Goal: Information Seeking & Learning: Learn about a topic

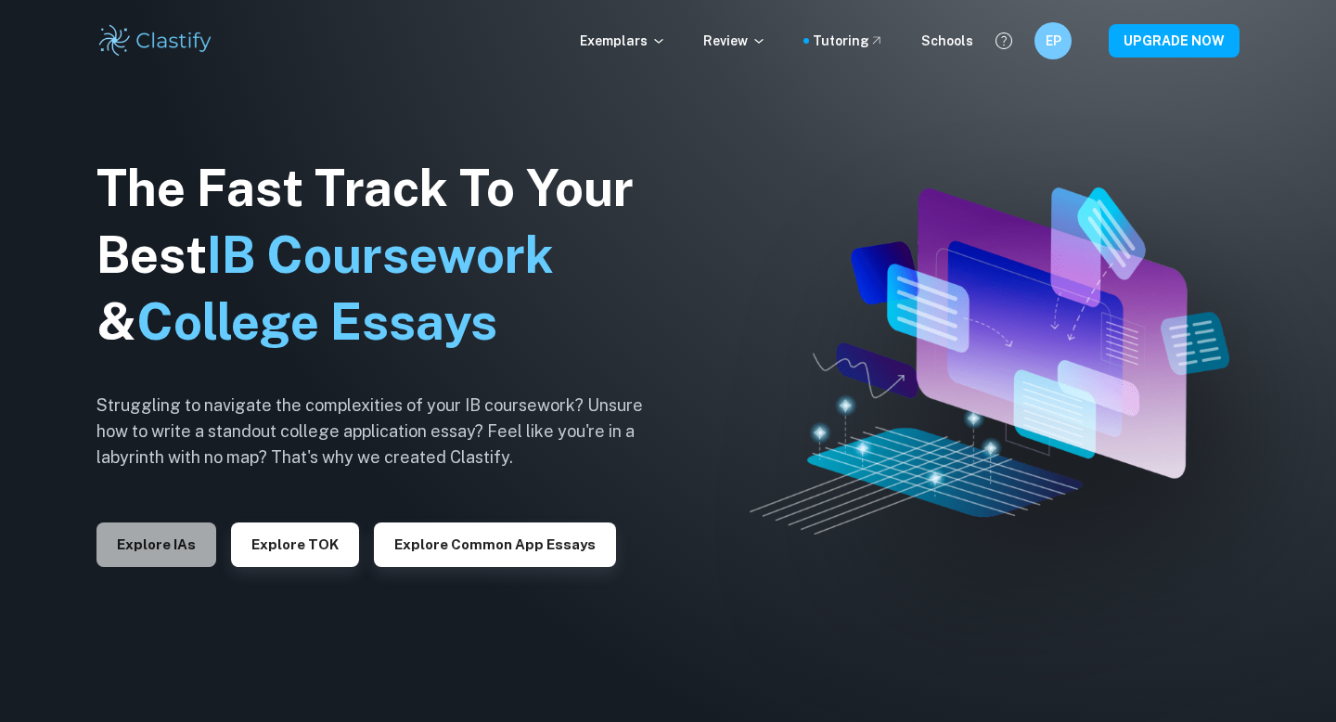
click at [161, 554] on button "Explore IAs" at bounding box center [156, 544] width 120 height 45
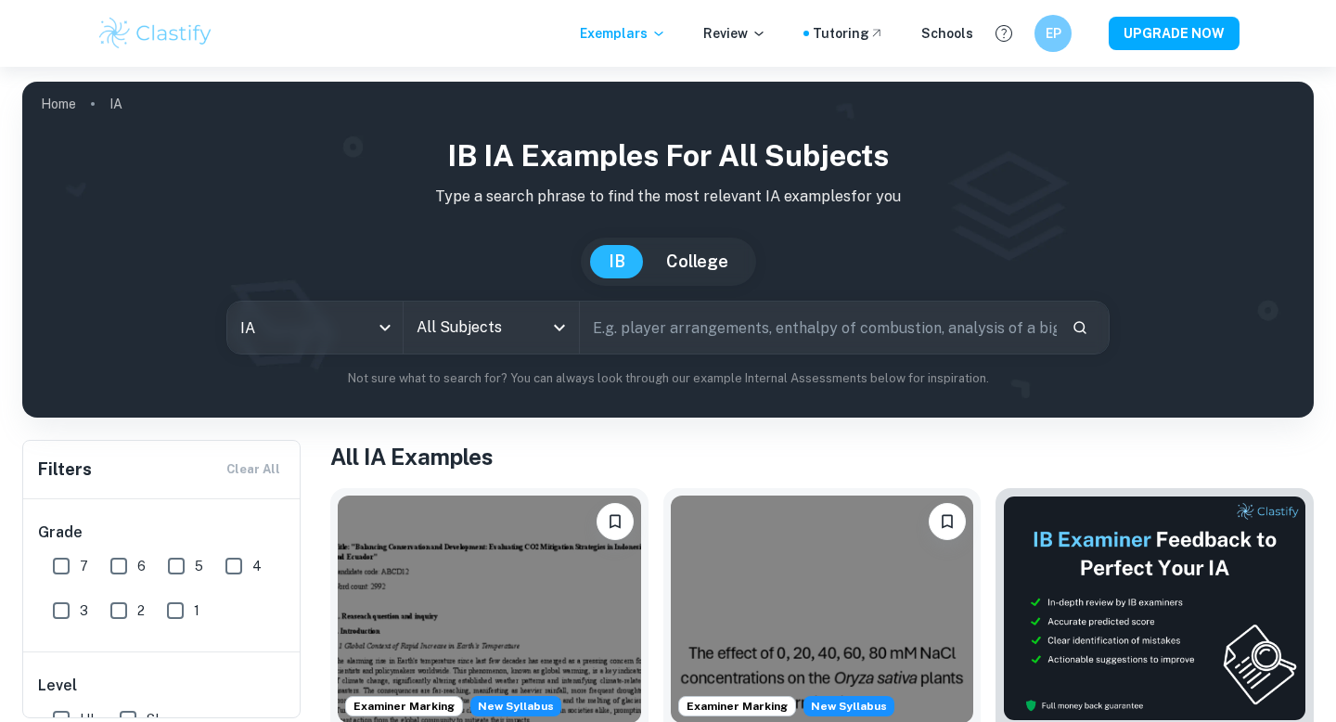
click at [475, 326] on input "All Subjects" at bounding box center [477, 327] width 131 height 35
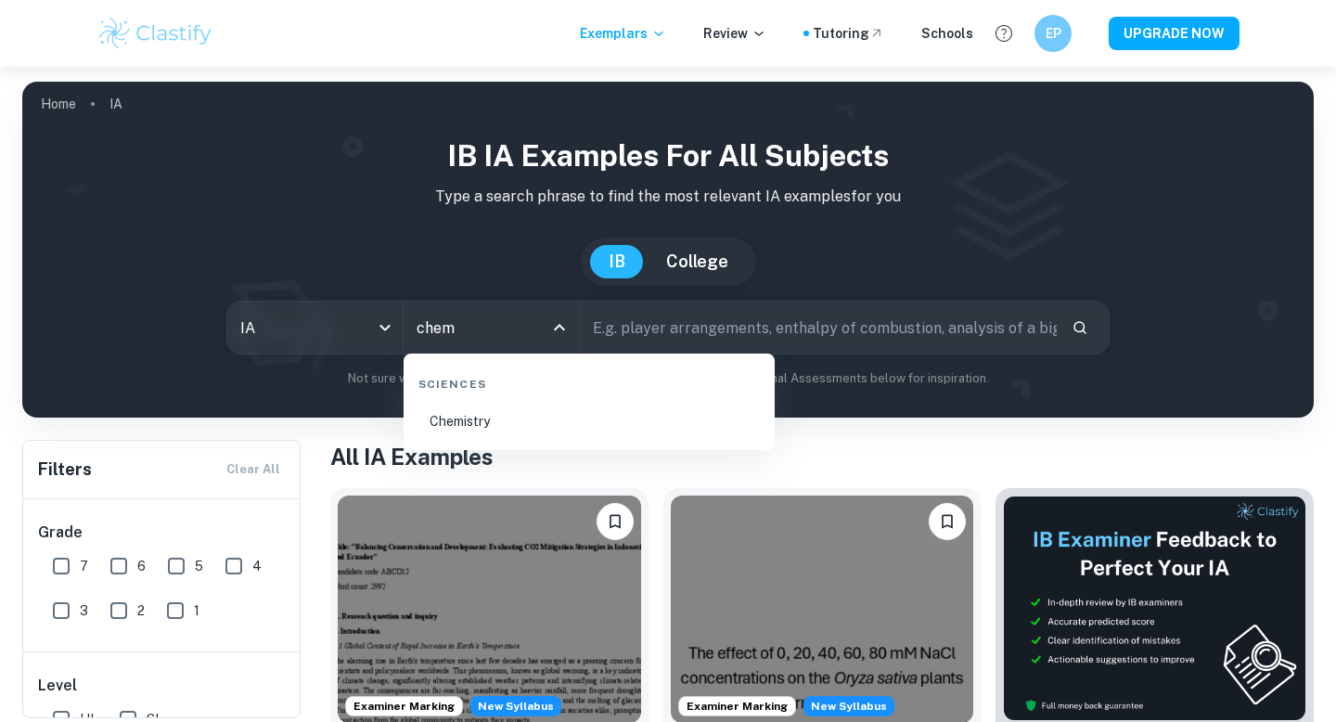
click at [531, 416] on li "Chemistry" at bounding box center [589, 421] width 356 height 43
type input "Chemistry"
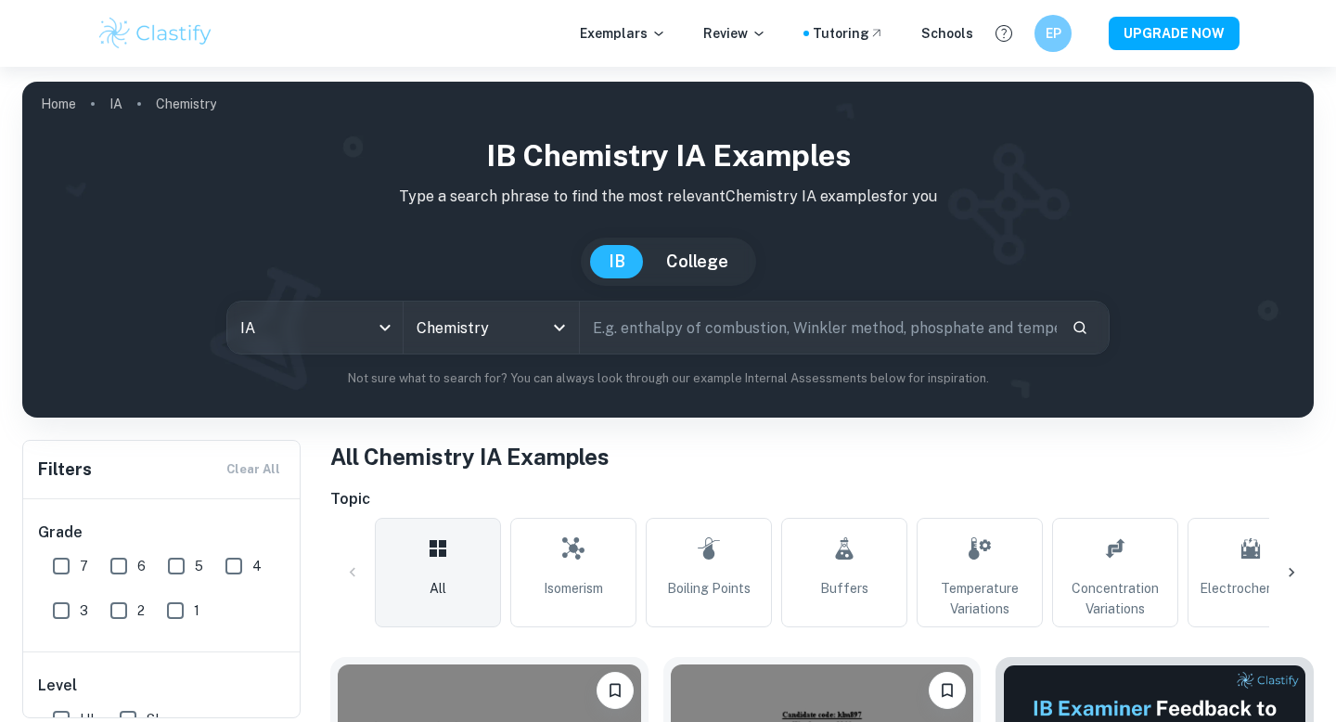
click at [660, 331] on input "text" at bounding box center [818, 327] width 477 height 52
type input "concentration"
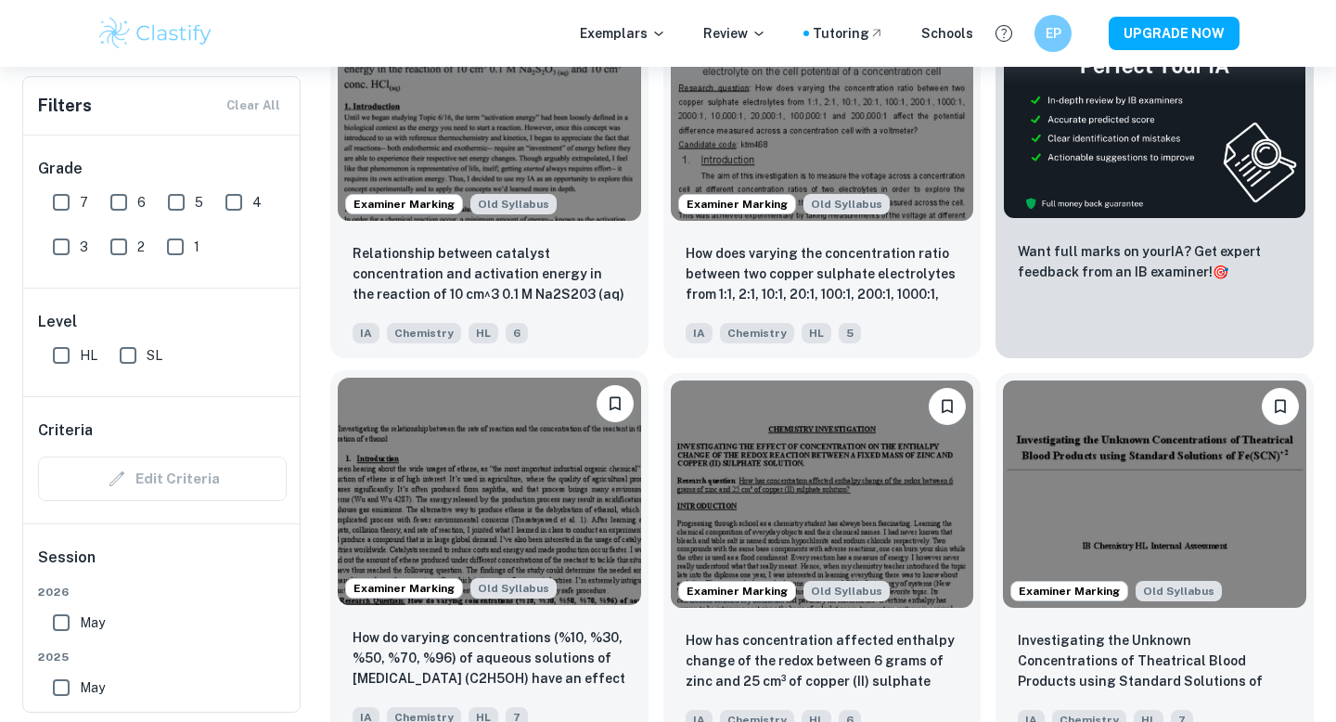
scroll to position [673, 0]
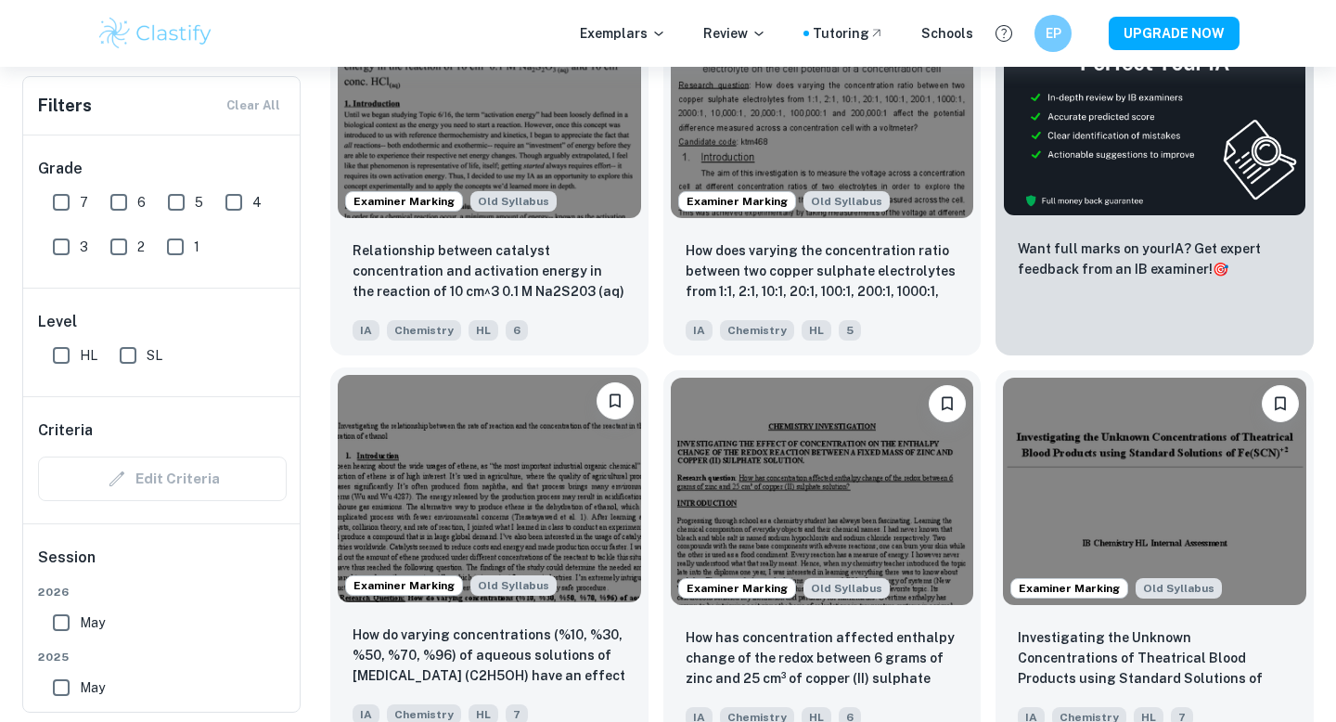
click at [429, 481] on img at bounding box center [489, 488] width 303 height 227
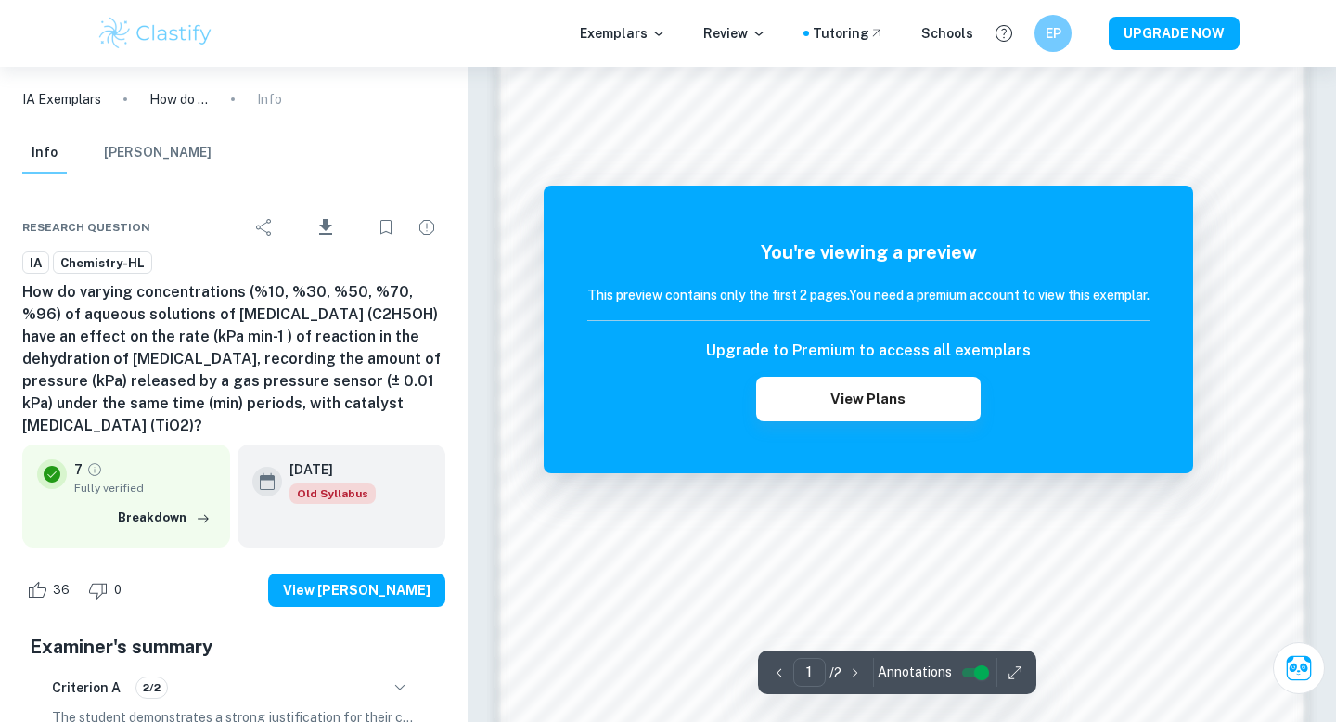
scroll to position [1335, 0]
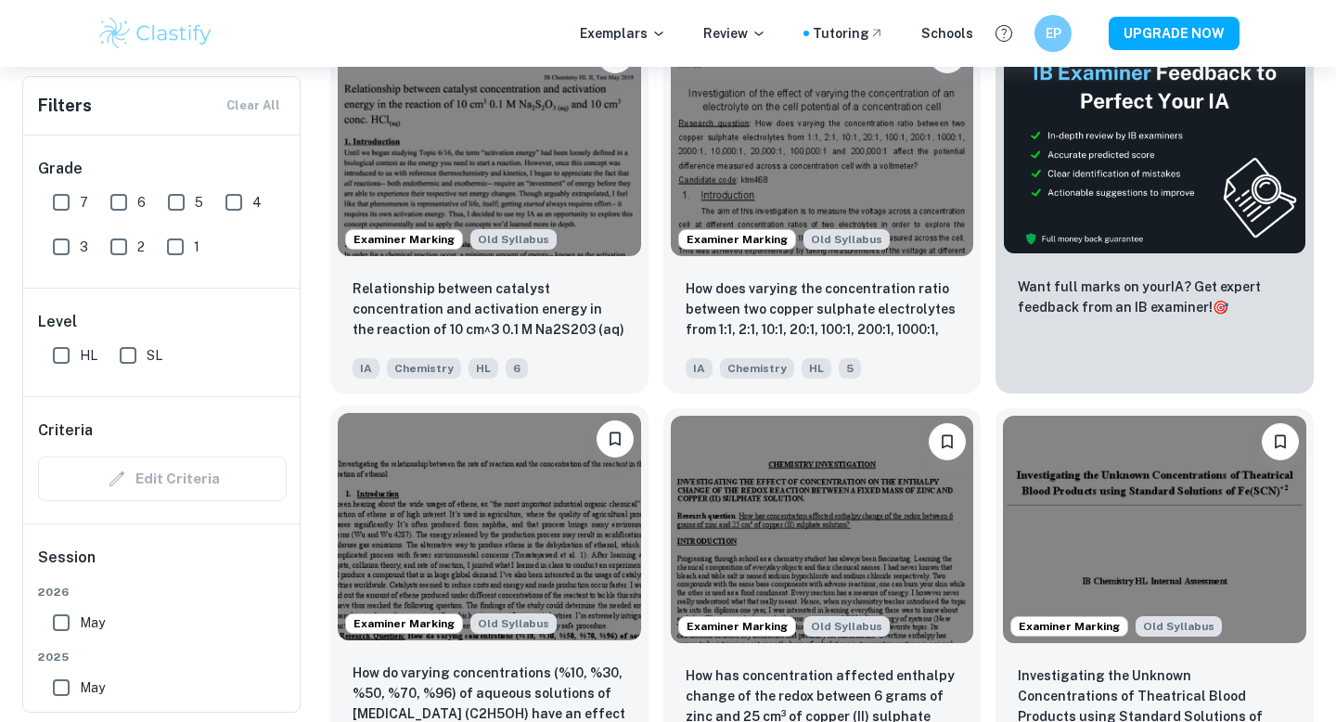
scroll to position [807, 0]
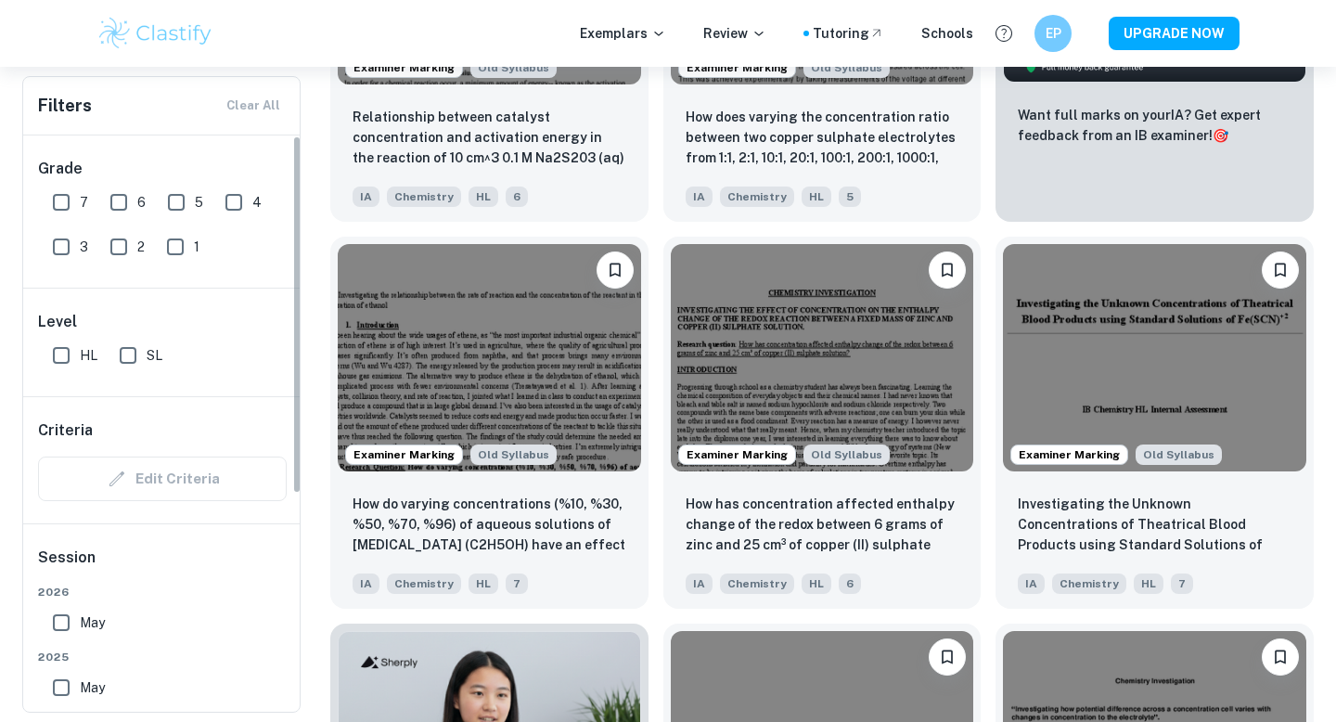
click at [66, 201] on input "7" at bounding box center [61, 202] width 37 height 37
checkbox input "true"
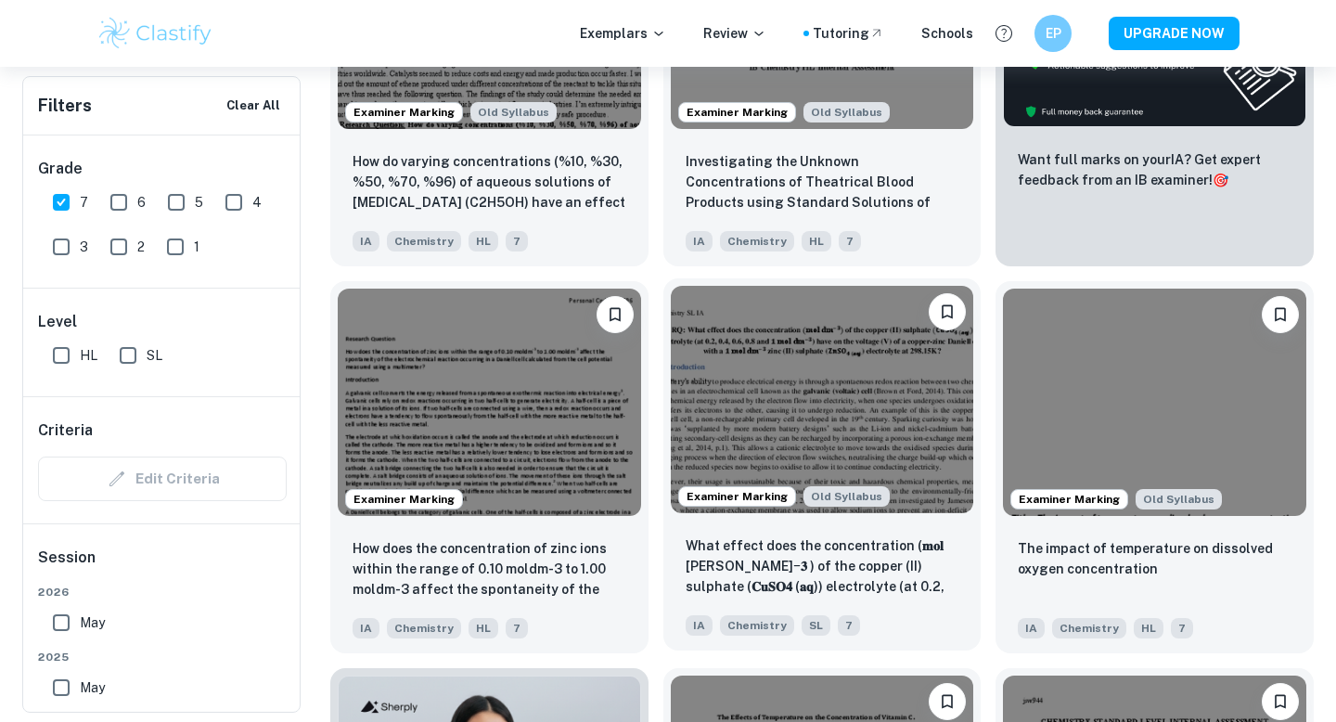
click at [804, 355] on img at bounding box center [822, 399] width 303 height 227
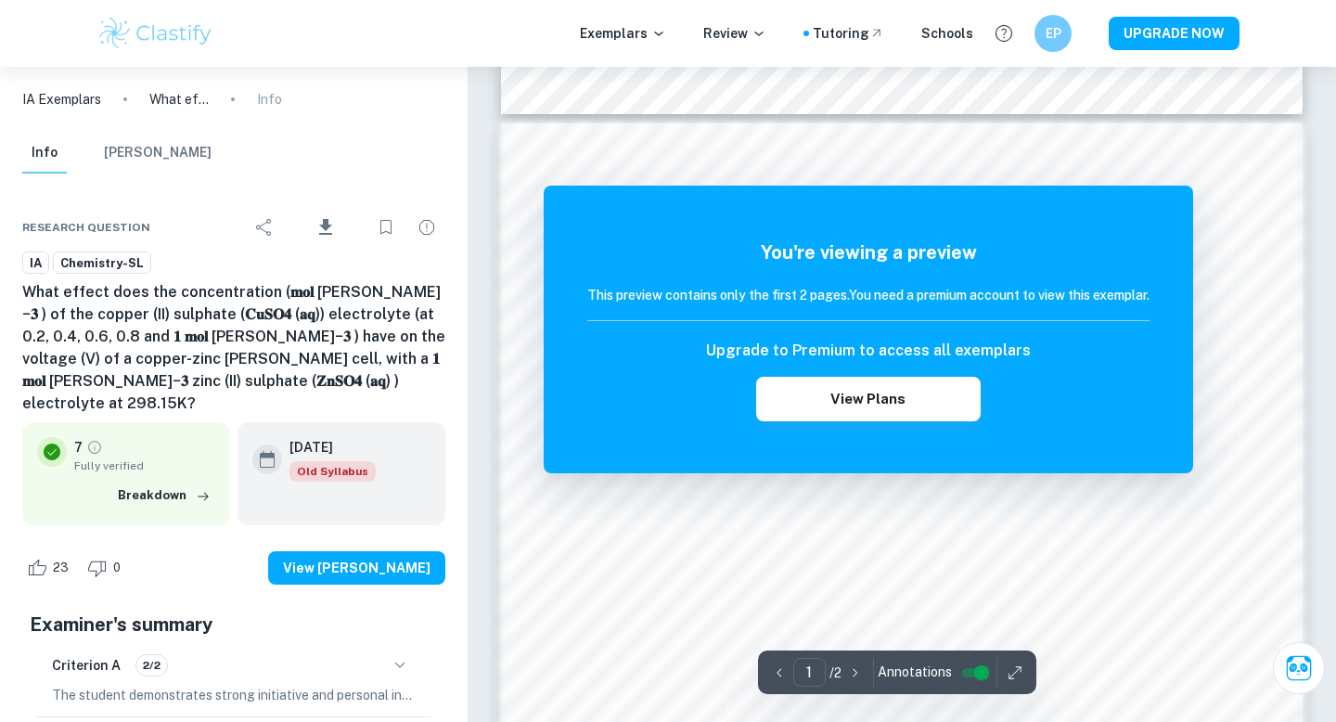
scroll to position [1238, 0]
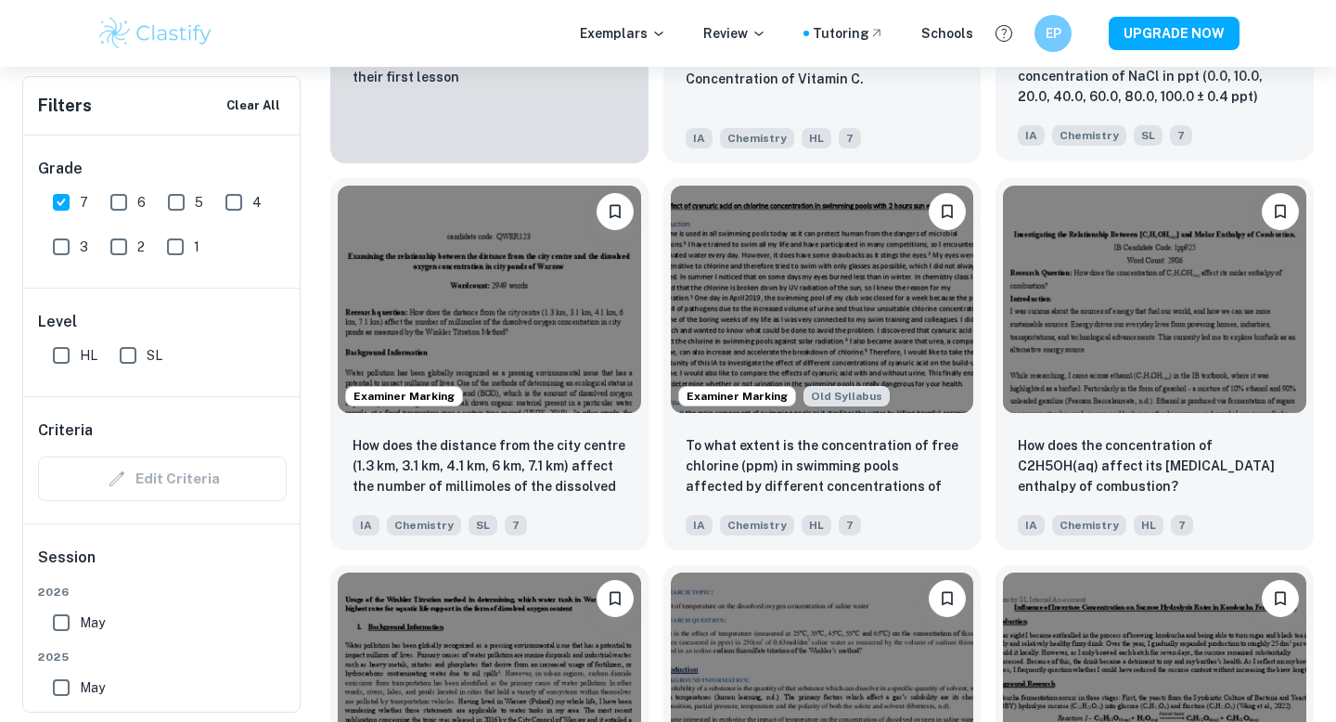
scroll to position [1682, 0]
click at [851, 355] on img at bounding box center [822, 297] width 303 height 227
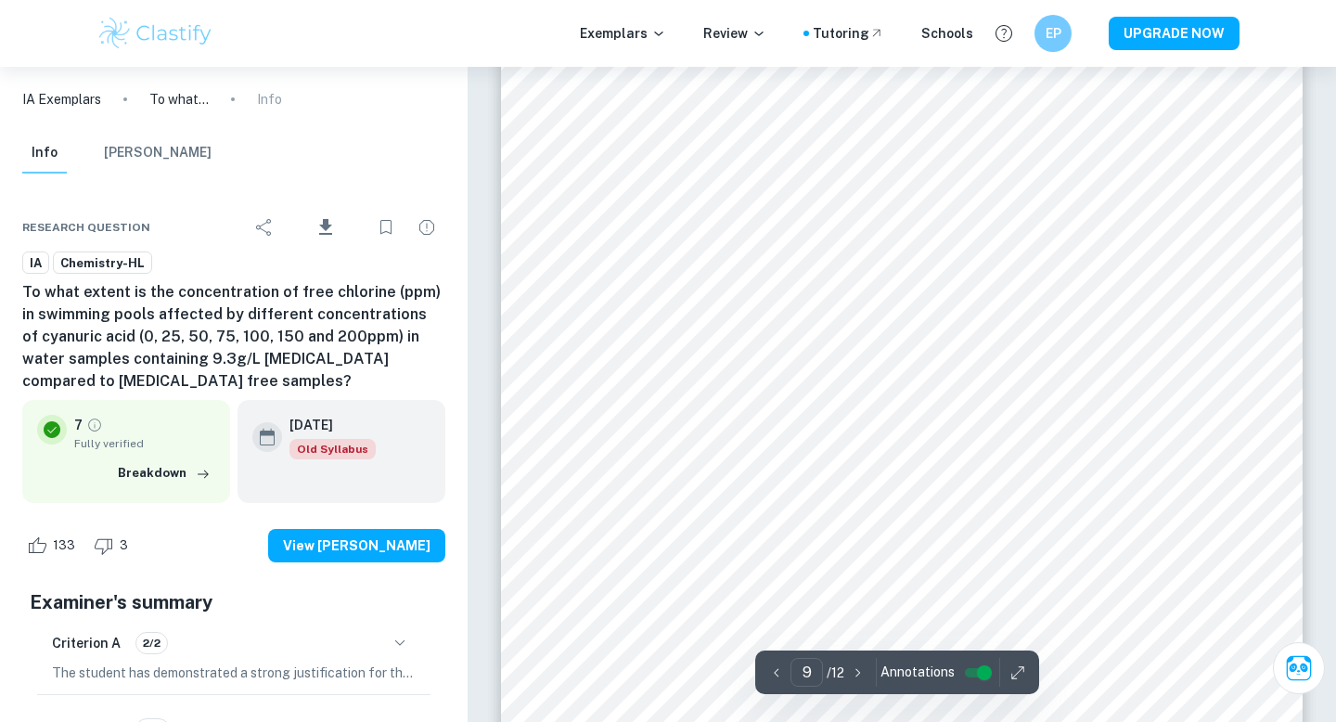
scroll to position [9600, 0]
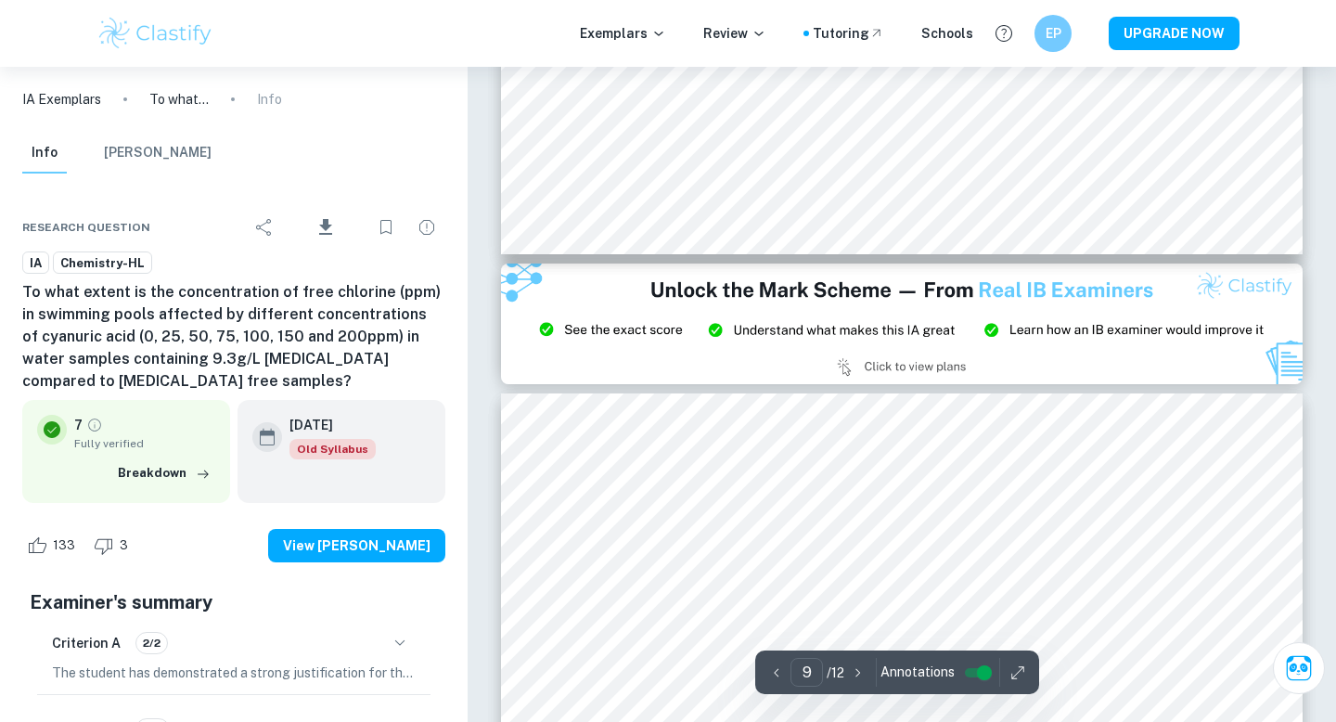
type input "8"
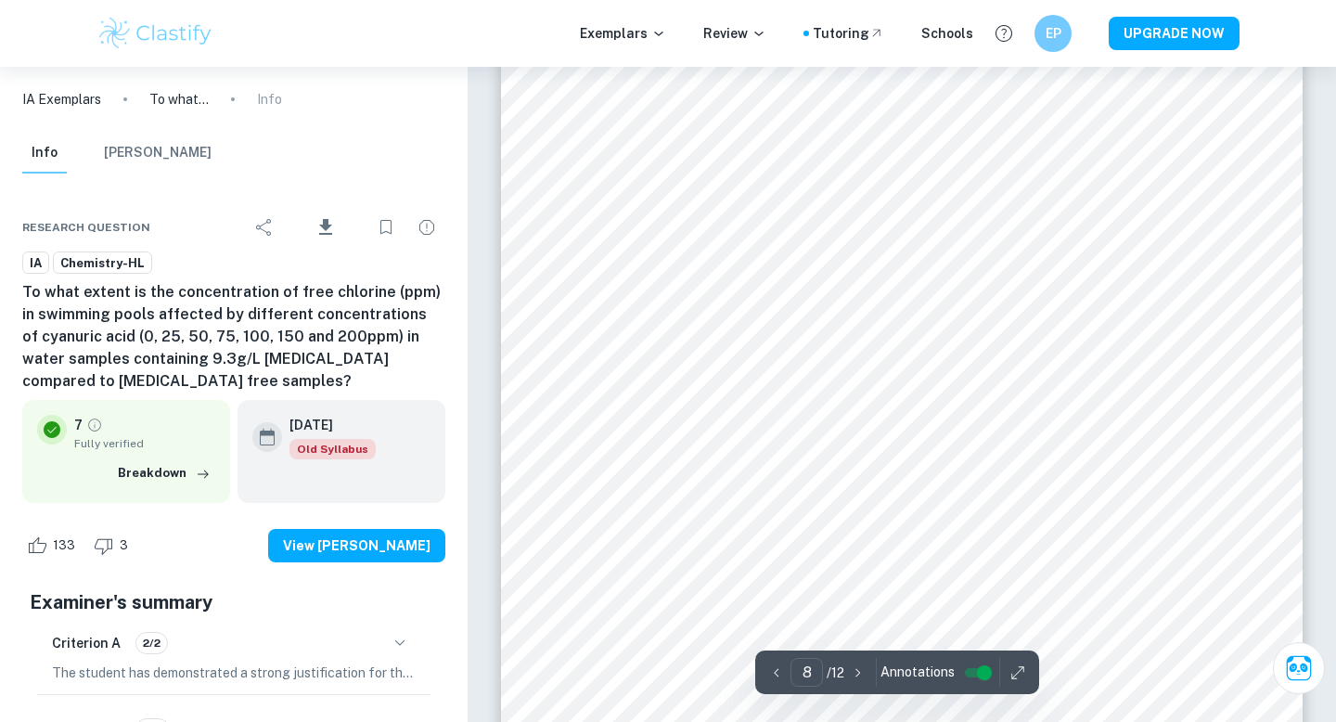
scroll to position [8694, 0]
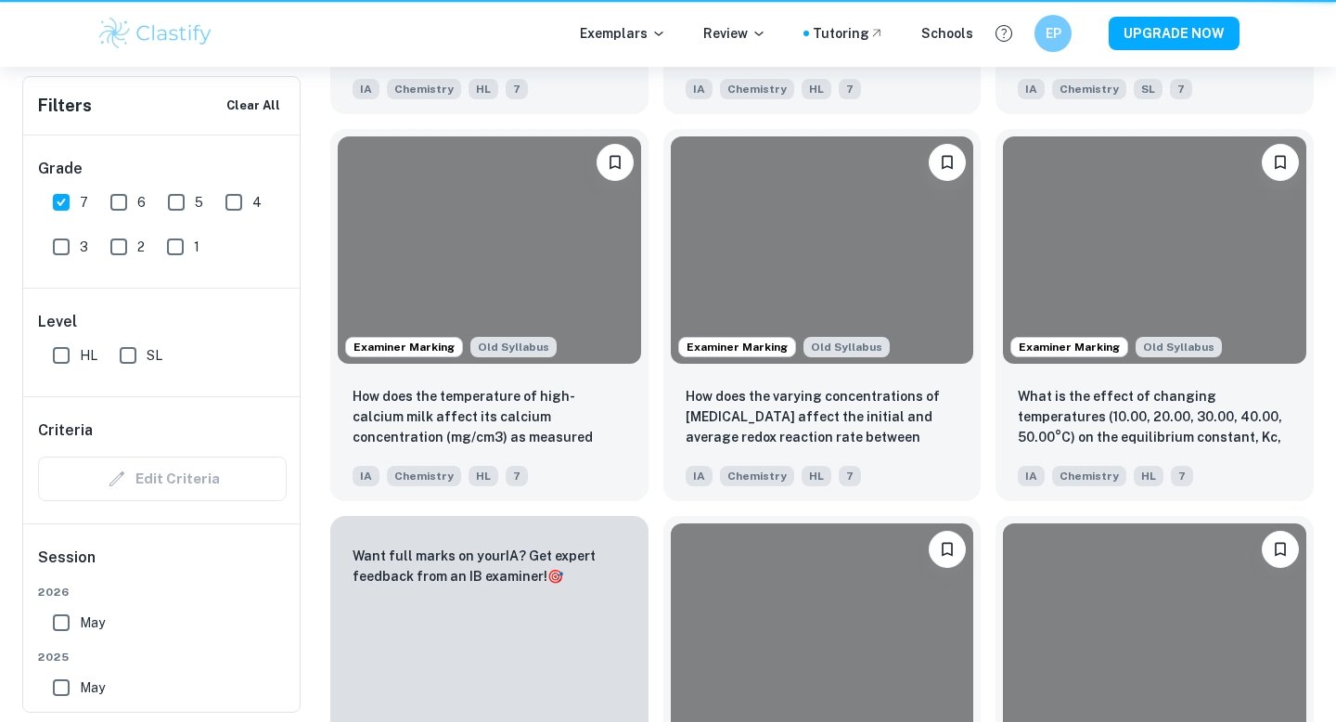
scroll to position [1682, 0]
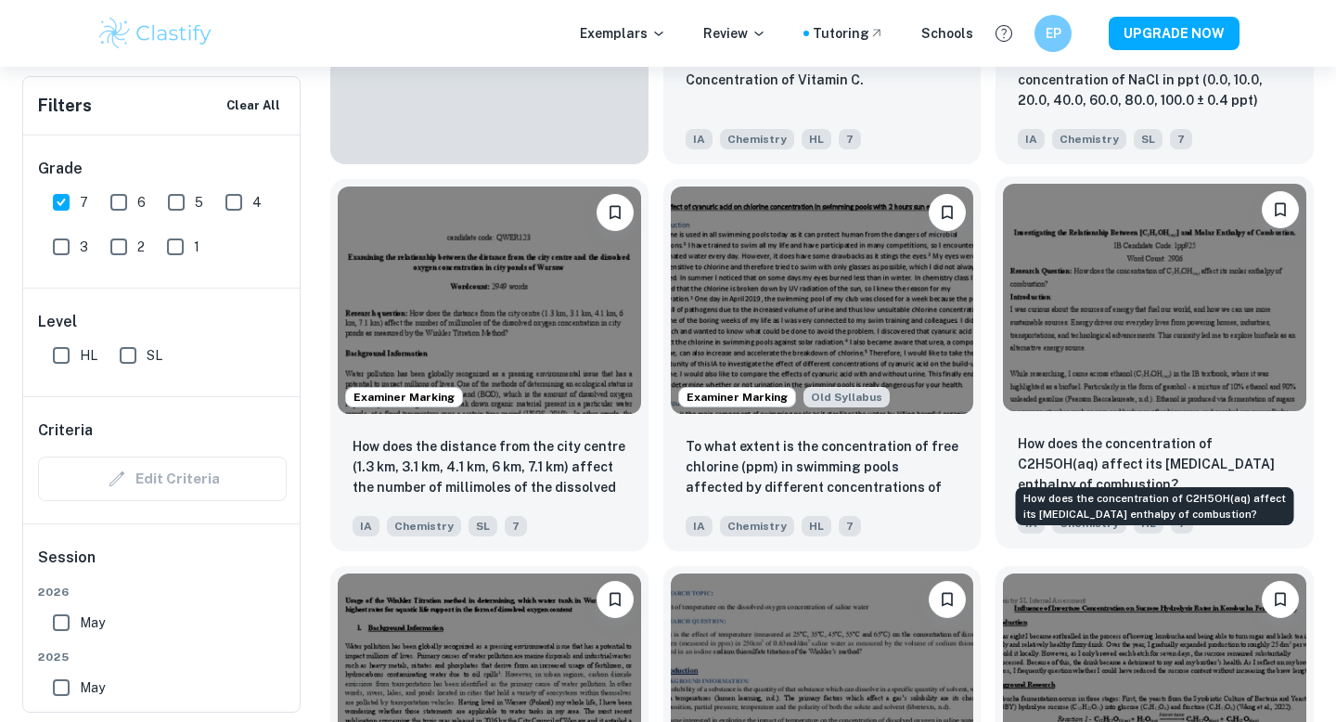
click at [1085, 457] on p "How does the concentration of C2H5OH(aq) affect its [MEDICAL_DATA] enthalpy of …" at bounding box center [1154, 463] width 274 height 61
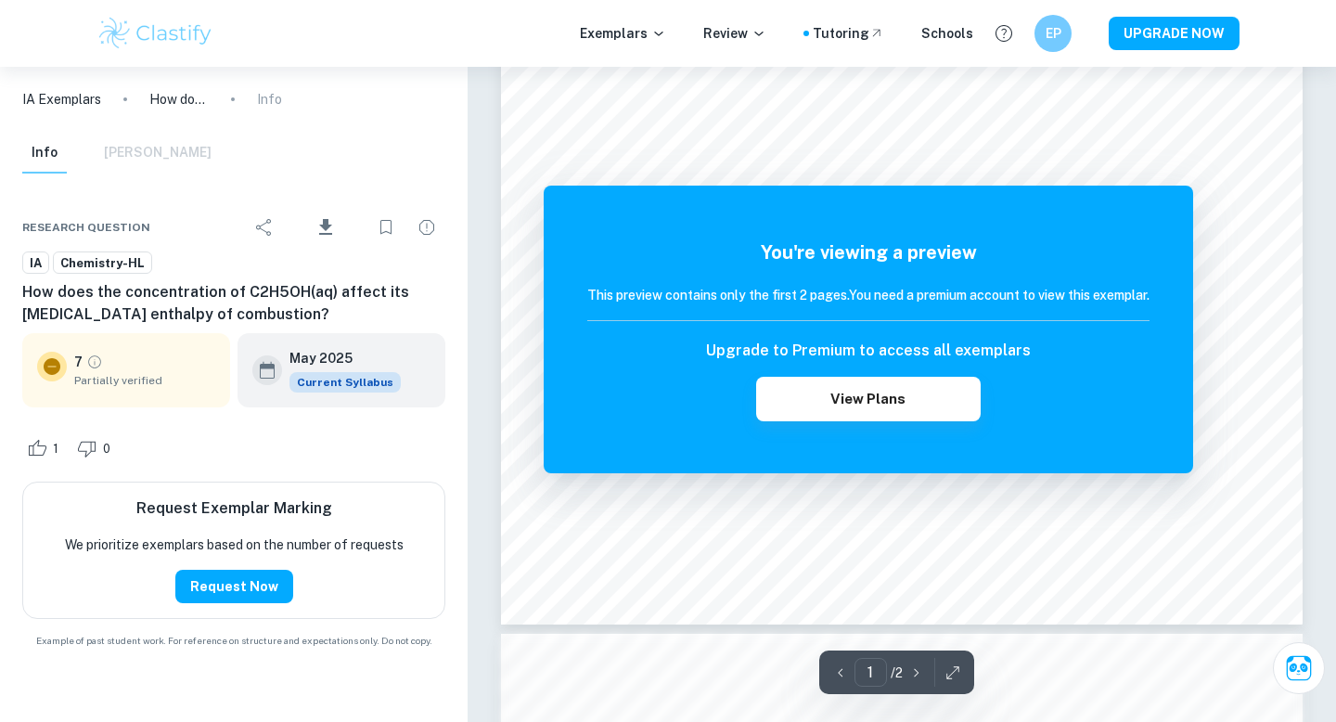
scroll to position [497, 0]
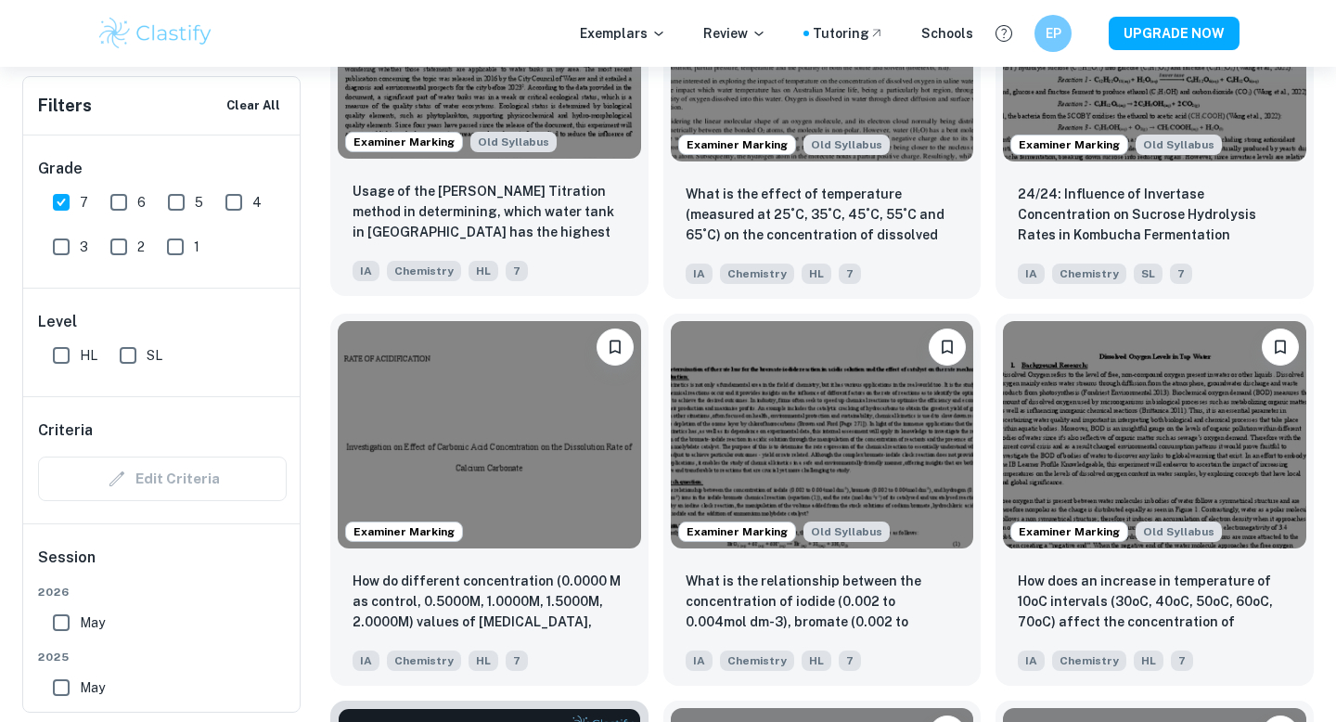
scroll to position [2323, 0]
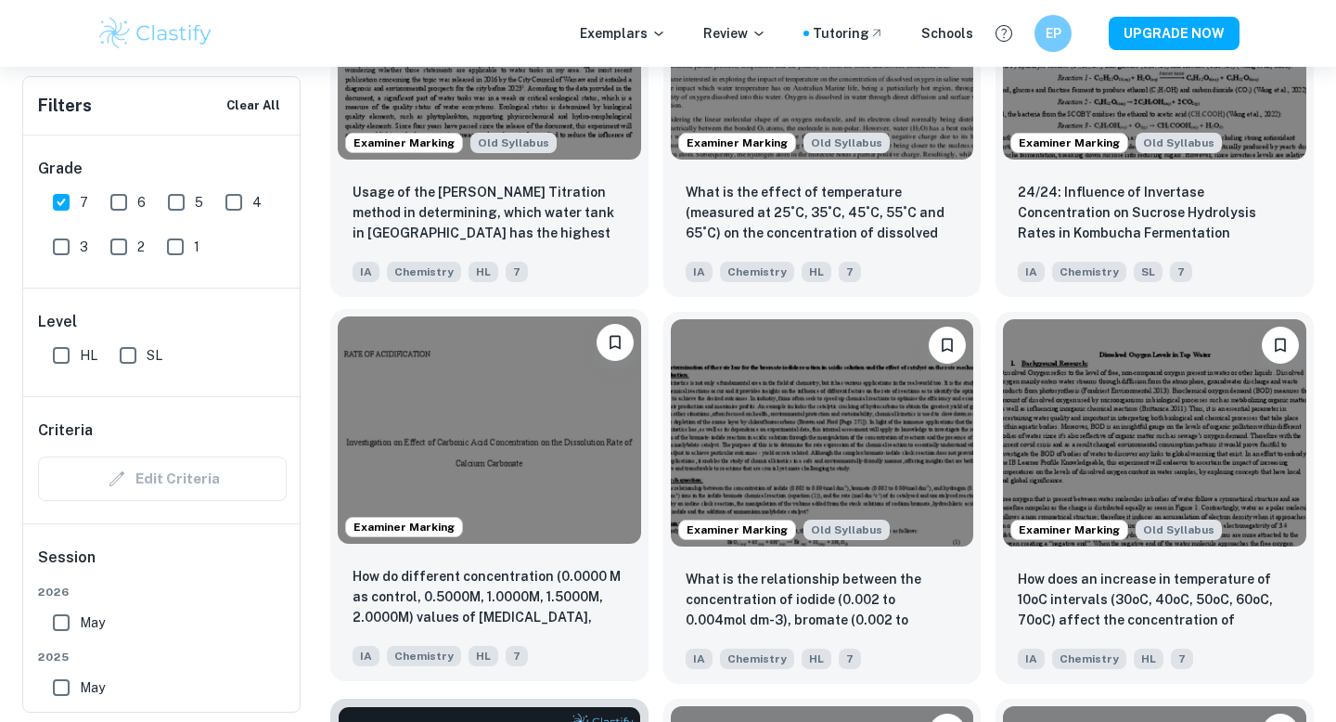
click at [563, 459] on img at bounding box center [489, 429] width 303 height 227
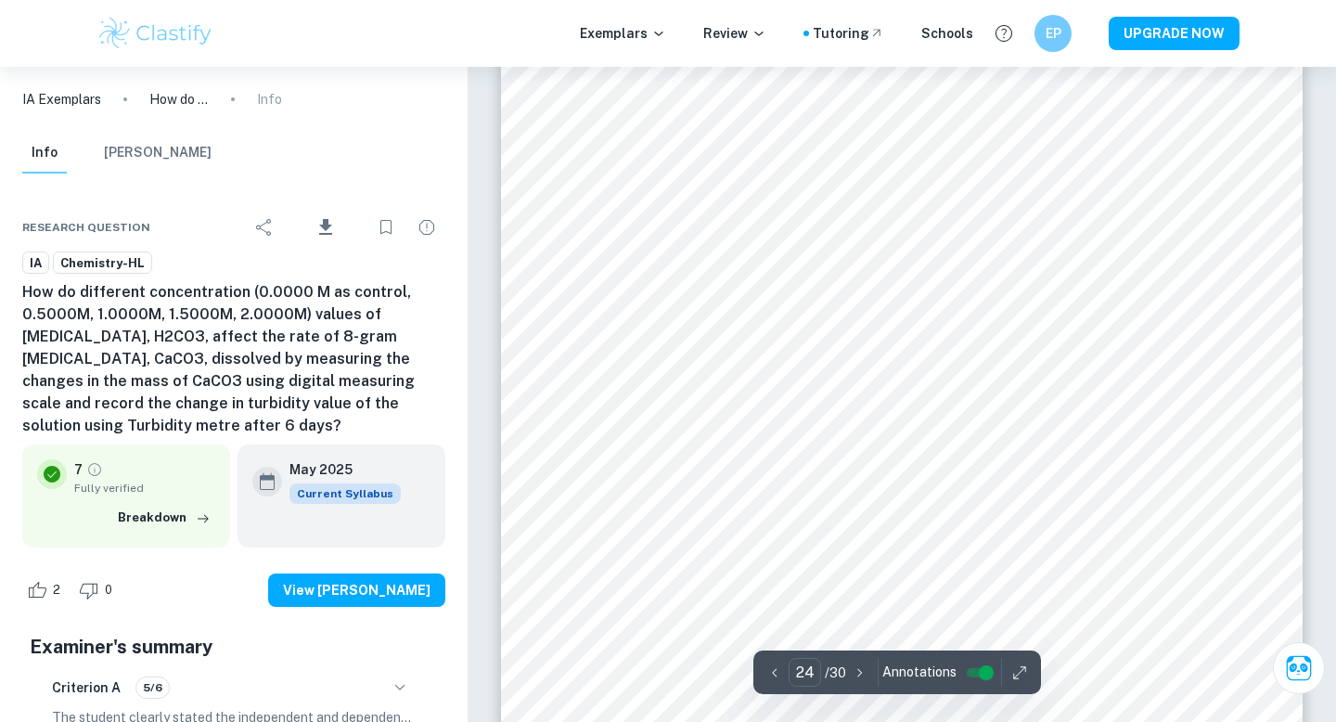
scroll to position [24750, 0]
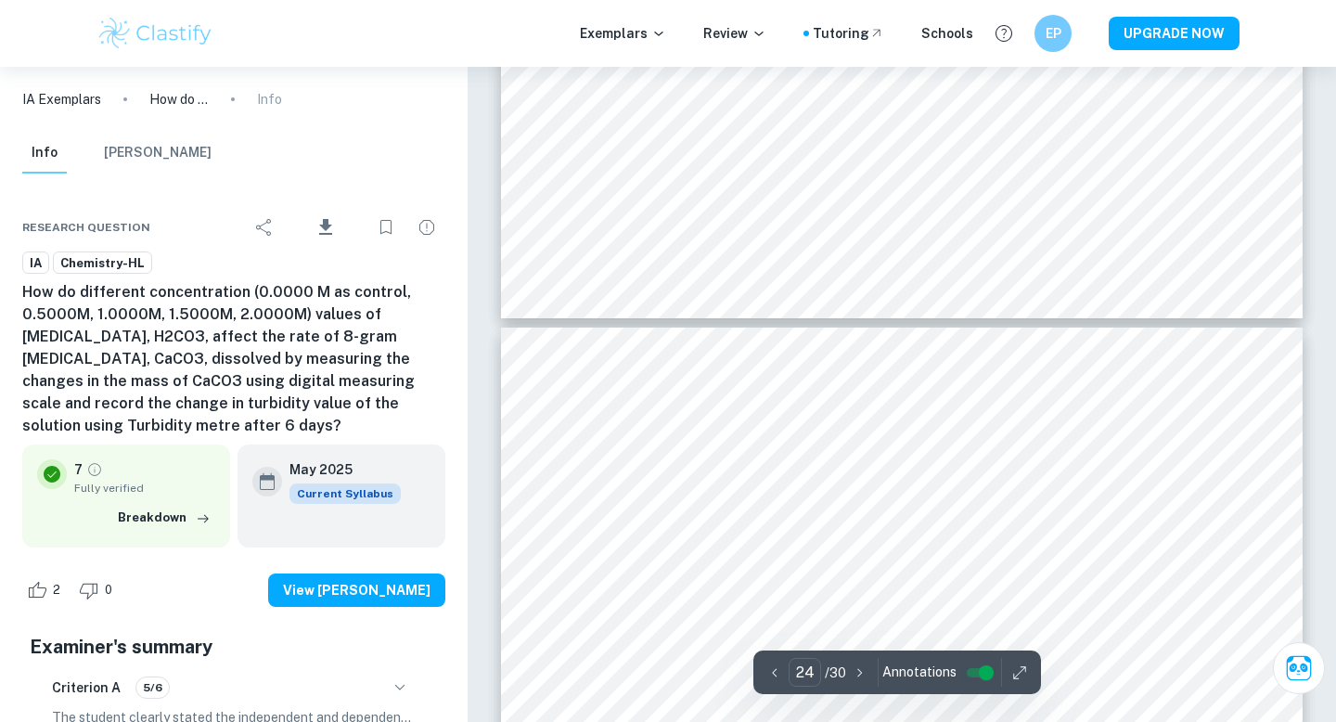
type input "25"
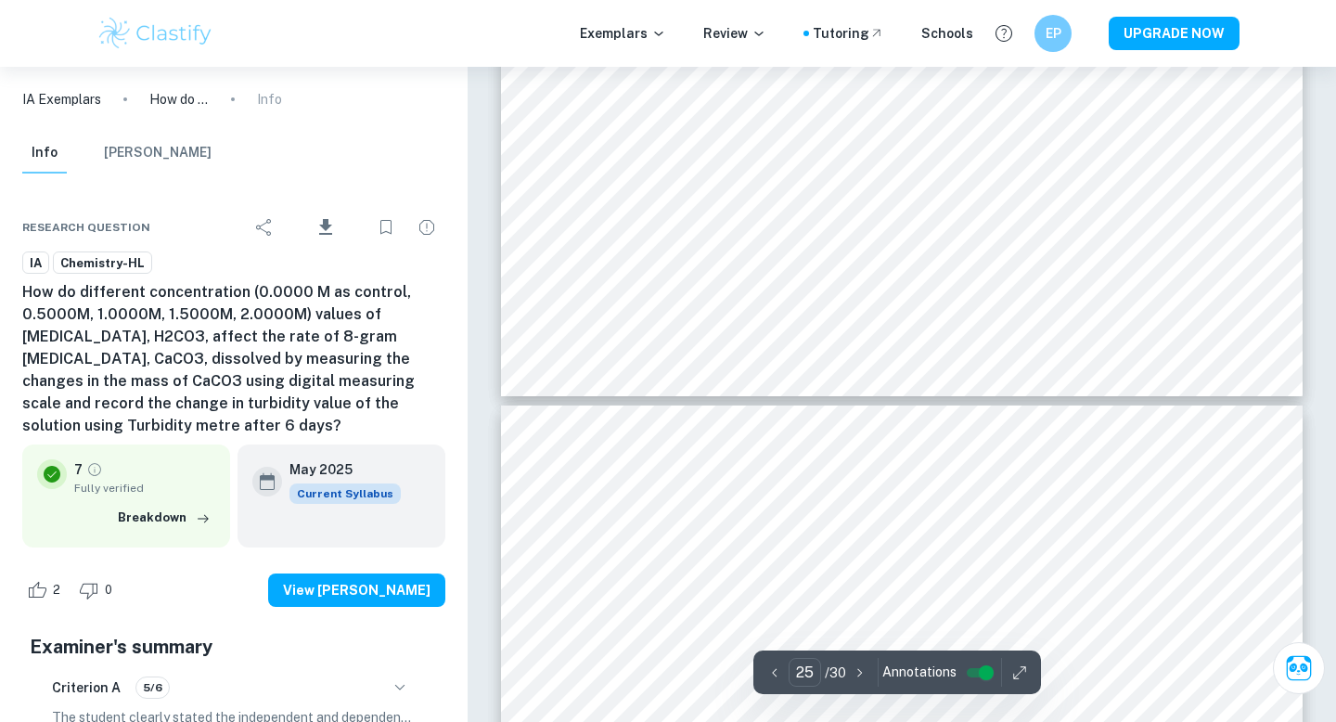
scroll to position [26484, 0]
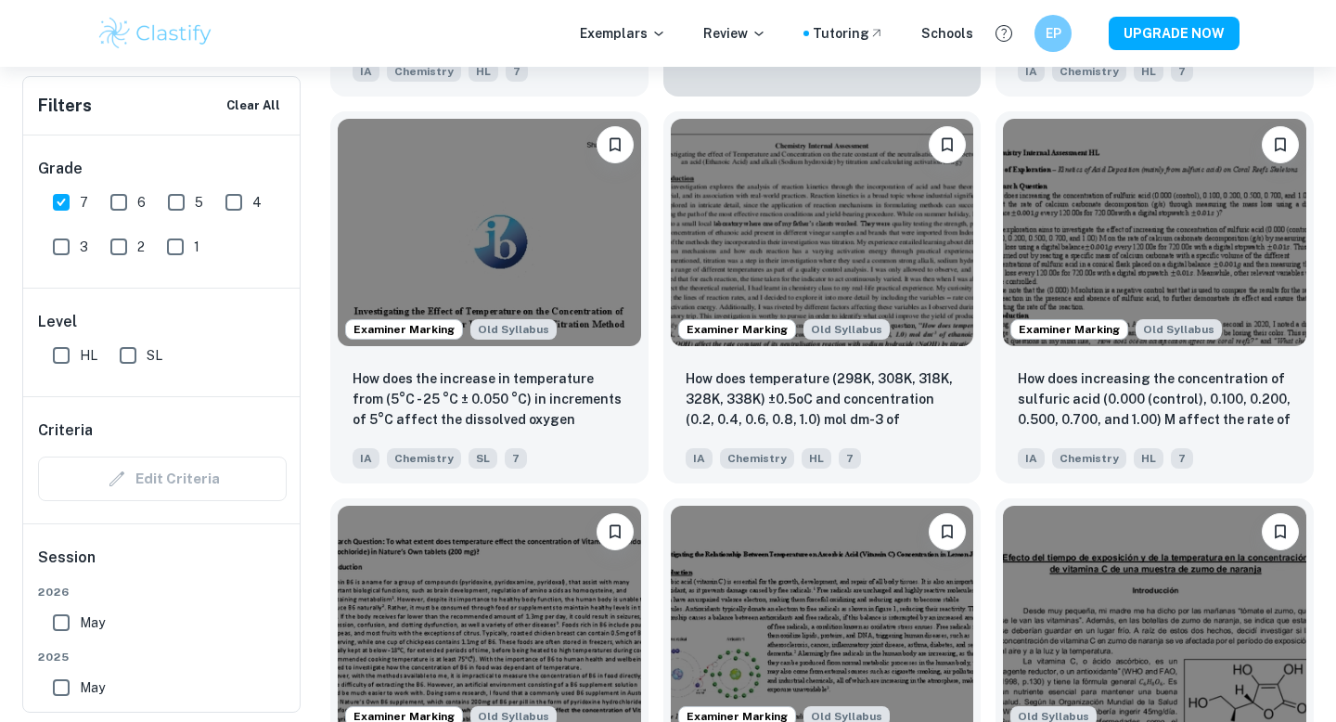
scroll to position [3690, 0]
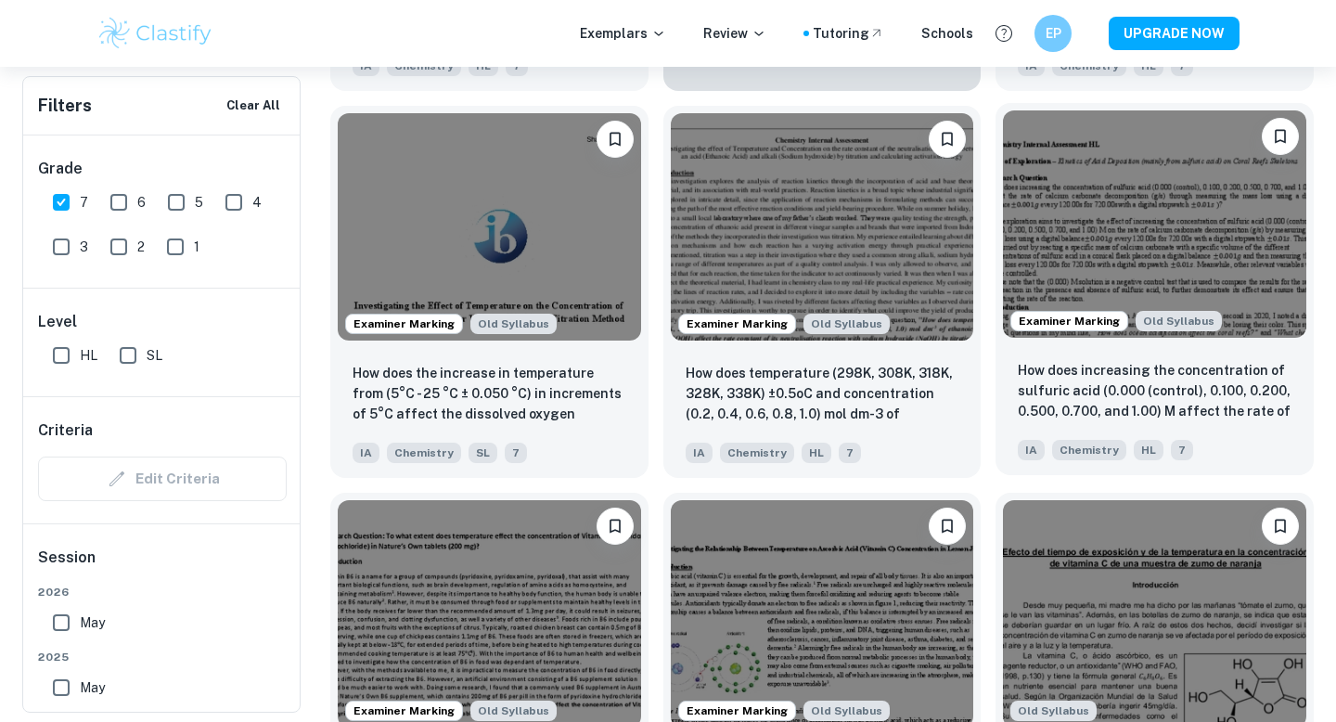
click at [1175, 239] on img at bounding box center [1154, 223] width 303 height 227
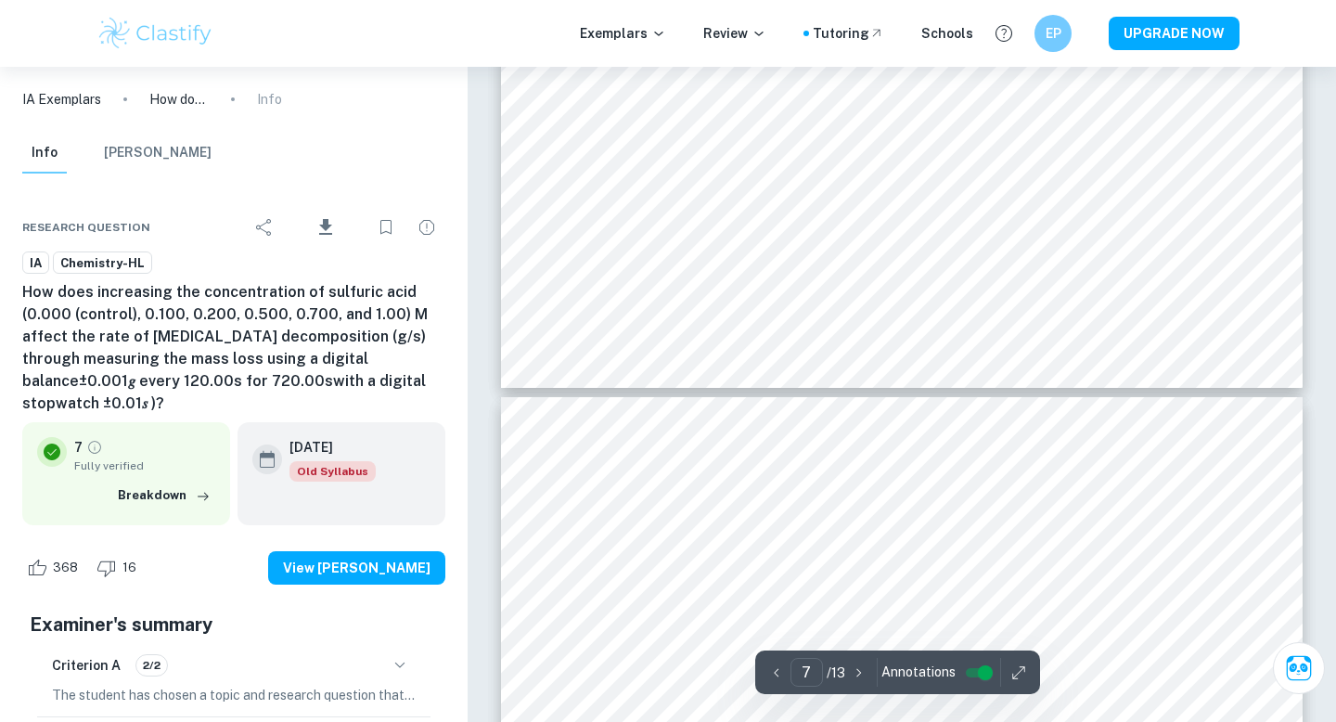
scroll to position [7272, 0]
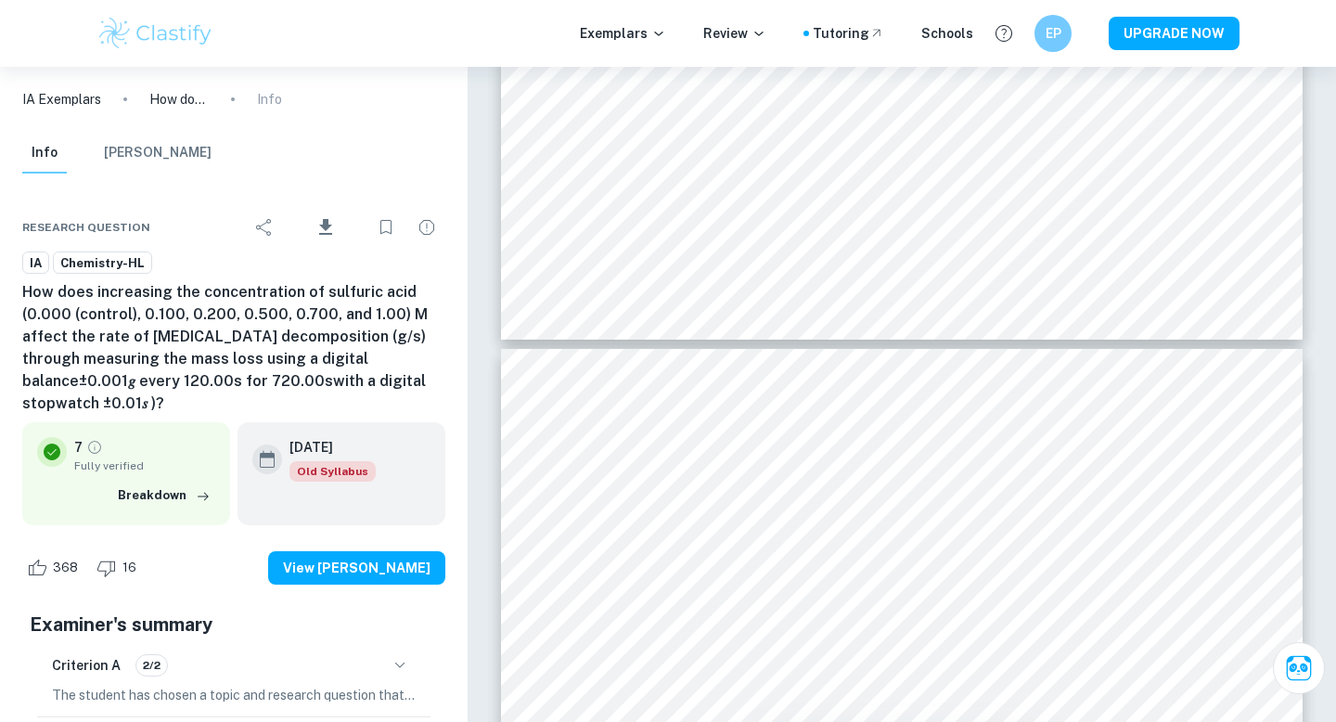
type input "8"
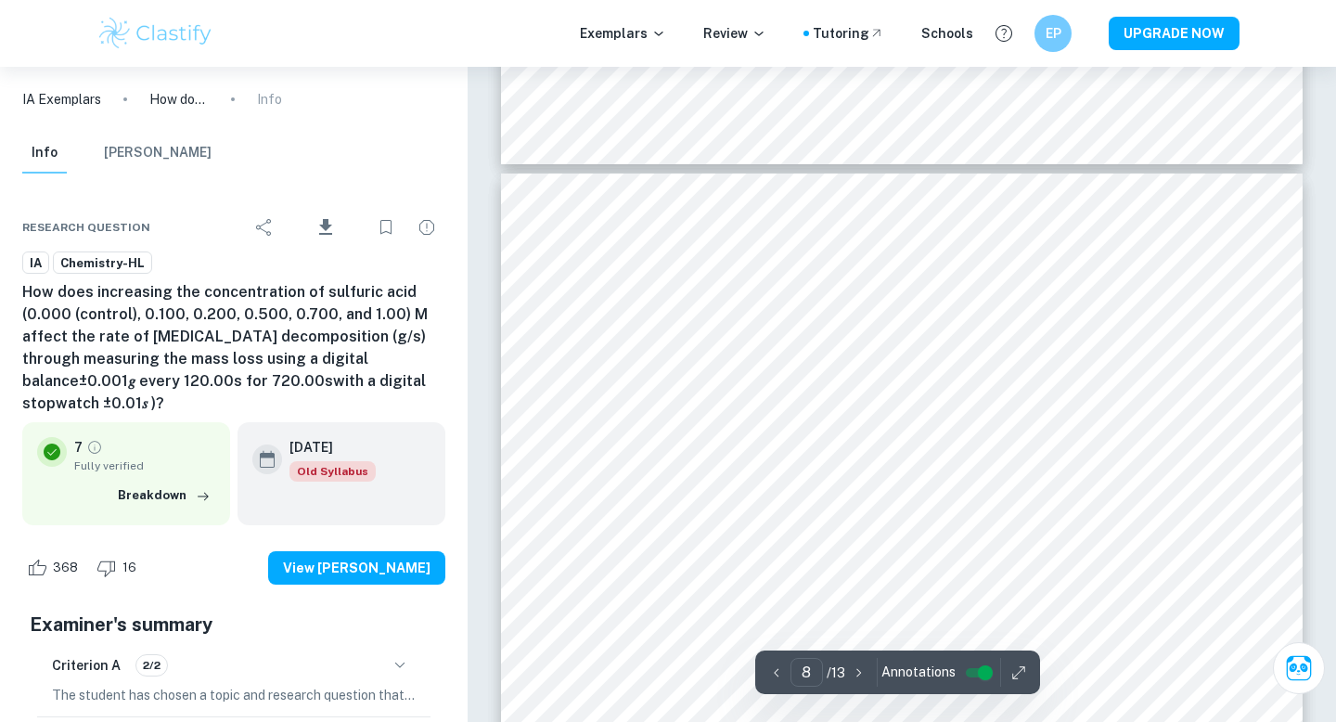
scroll to position [7497, 0]
